Goal: Transaction & Acquisition: Purchase product/service

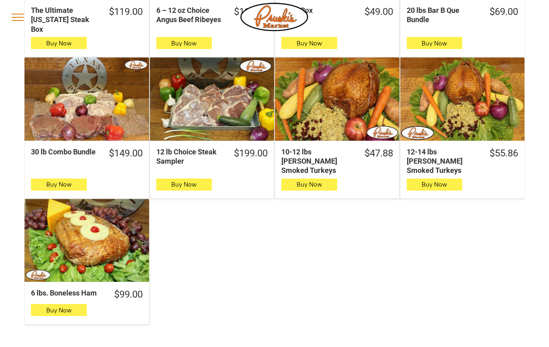
scroll to position [584, 0]
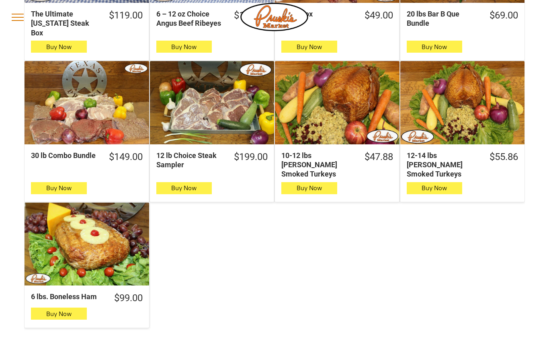
click at [92, 226] on div "6 lbs. Boneless Ham" at bounding box center [86, 243] width 125 height 83
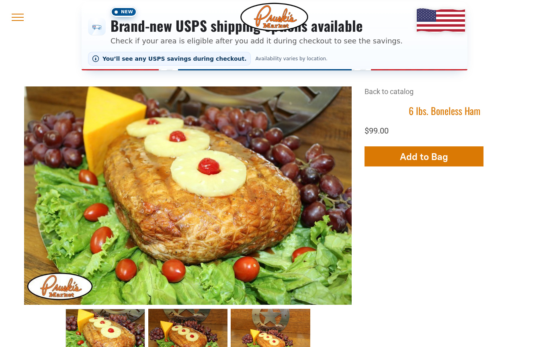
scroll to position [99, 0]
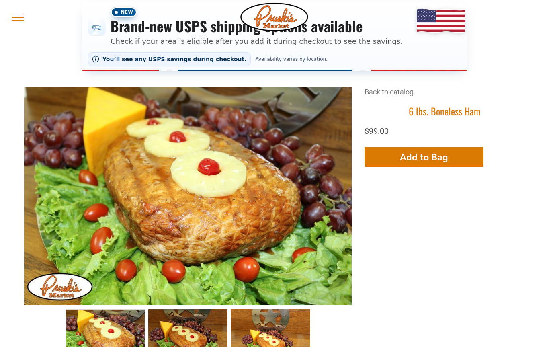
click at [433, 158] on span "Add to Bag" at bounding box center [424, 157] width 48 height 12
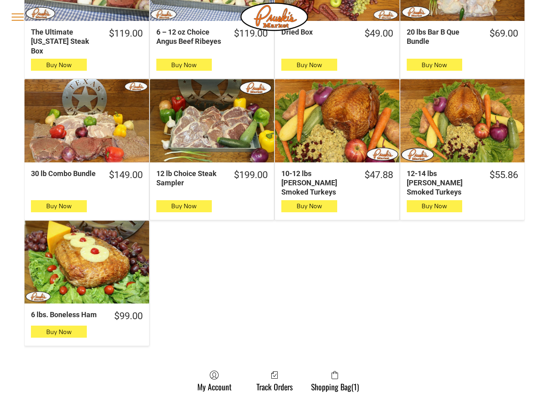
scroll to position [570, 0]
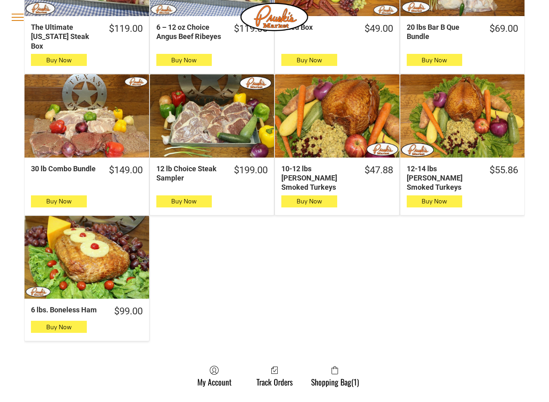
click at [434, 196] on span "button" at bounding box center [434, 201] width 12 height 11
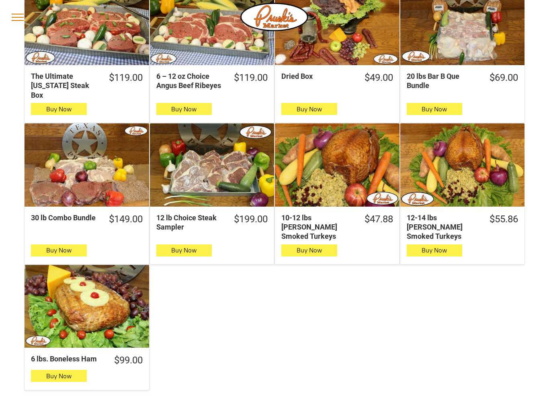
scroll to position [534, 0]
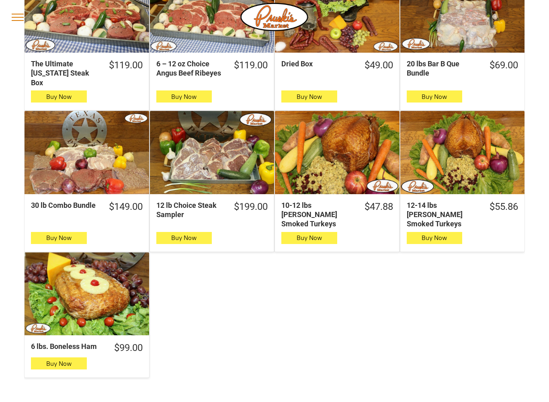
click at [465, 131] on div "12-14 lbs [PERSON_NAME] Smoked Turkeys" at bounding box center [462, 152] width 125 height 83
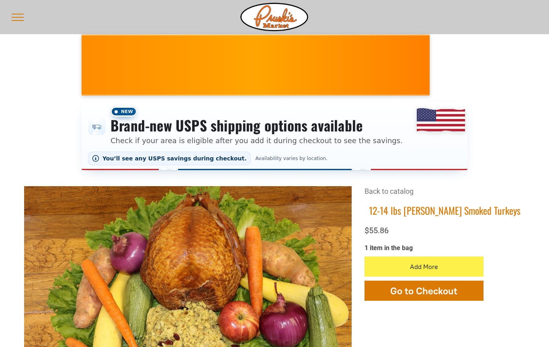
click at [421, 291] on span "Go to Checkout" at bounding box center [423, 291] width 67 height 12
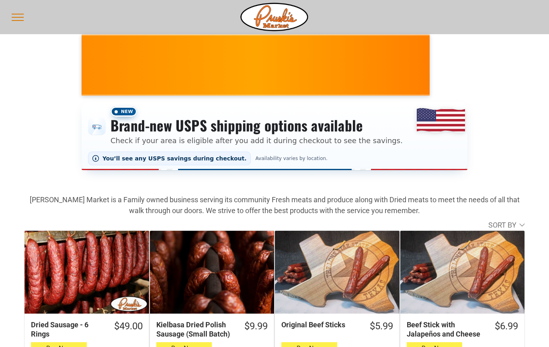
click at [20, 14] on span "menu" at bounding box center [18, 14] width 12 height 1
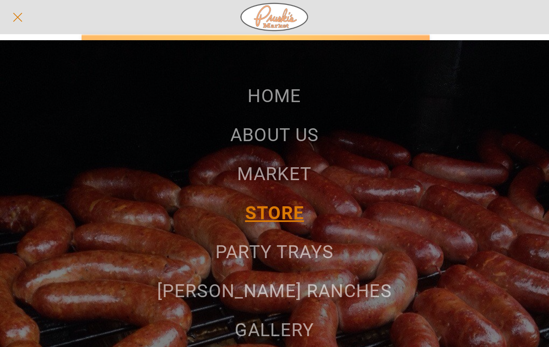
click at [296, 245] on span "PARTY TRAYS" at bounding box center [274, 251] width 118 height 21
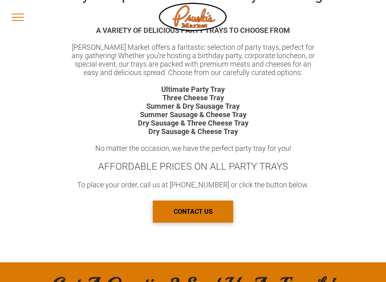
scroll to position [452, 0]
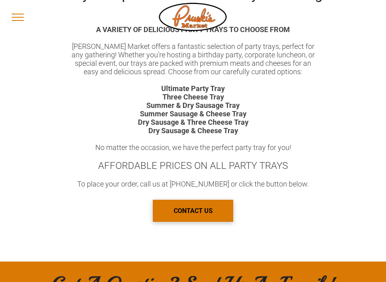
click at [204, 92] on b "Ultimate Party Tray" at bounding box center [192, 88] width 63 height 8
click at [201, 92] on b "Ultimate Party Tray" at bounding box center [192, 88] width 63 height 8
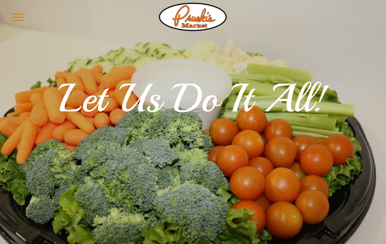
scroll to position [0, 0]
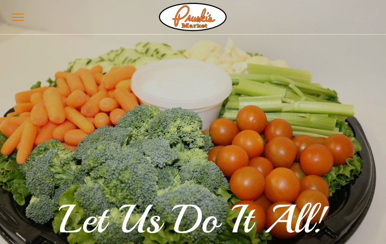
click at [19, 18] on button "menu" at bounding box center [17, 17] width 21 height 21
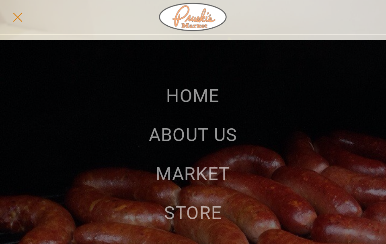
click at [201, 210] on span "STORE" at bounding box center [193, 212] width 58 height 21
